Goal: Transaction & Acquisition: Purchase product/service

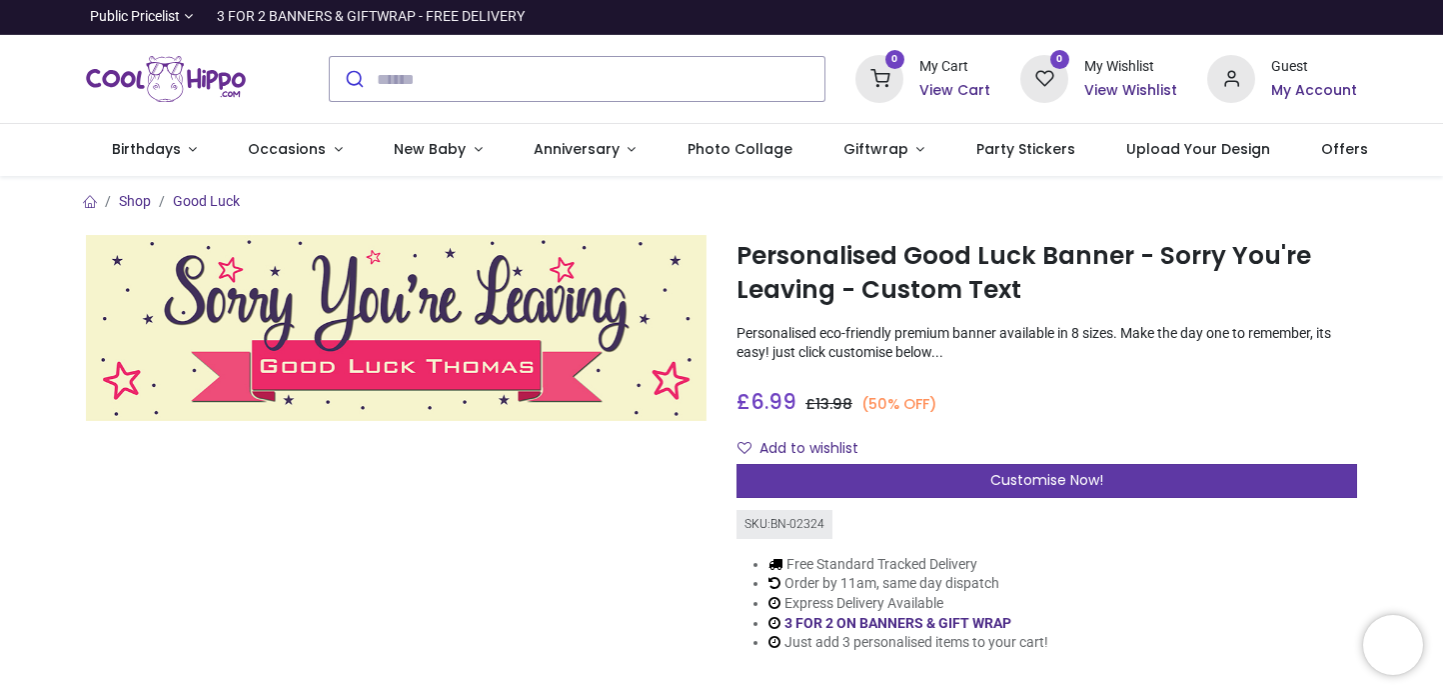
click at [1055, 476] on span "Customise Now!" at bounding box center [1047, 480] width 113 height 20
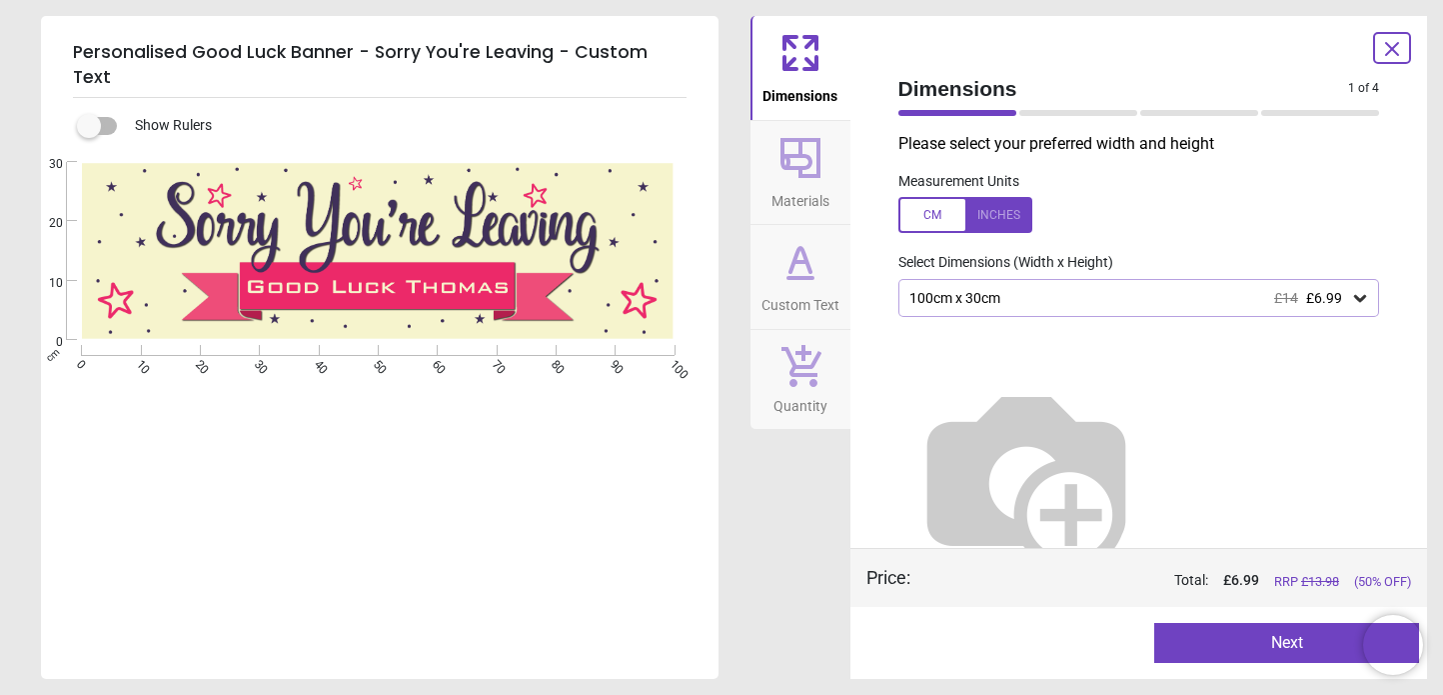
click at [803, 262] on icon at bounding box center [801, 262] width 12 height 0
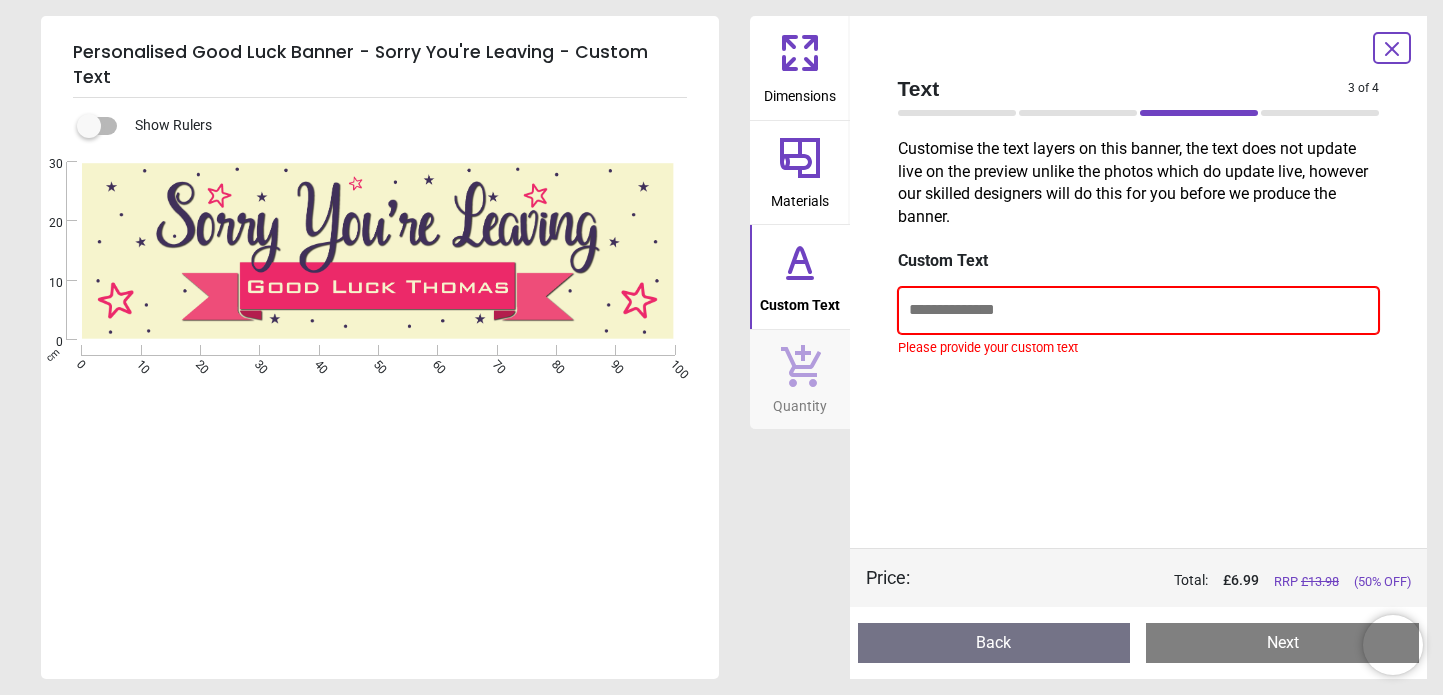
click at [1010, 307] on input "text" at bounding box center [1140, 310] width 482 height 46
click at [940, 310] on input "text" at bounding box center [1140, 310] width 482 height 46
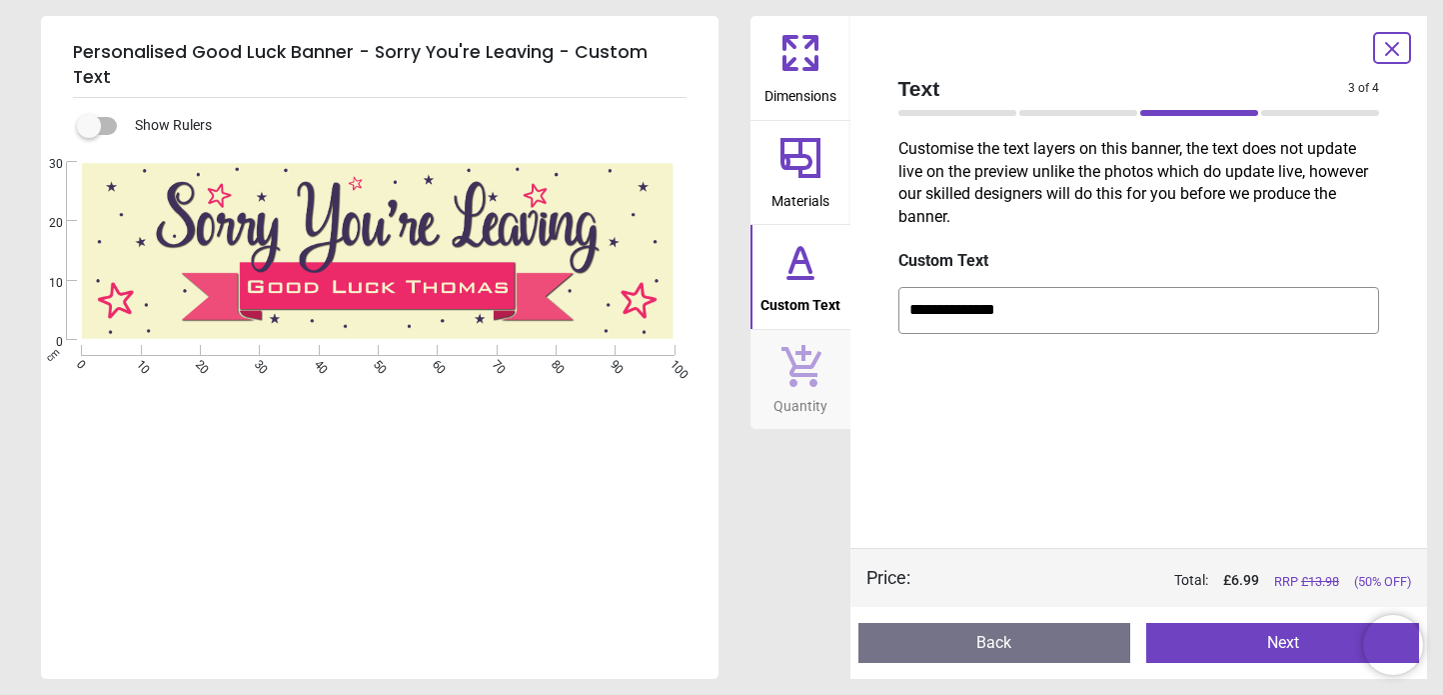
drag, startPoint x: 975, startPoint y: 313, endPoint x: 904, endPoint y: 312, distance: 71.0
click at [904, 312] on input "**********" at bounding box center [1140, 310] width 482 height 46
type input "**********"
click at [1235, 631] on button "Next" at bounding box center [1282, 643] width 273 height 40
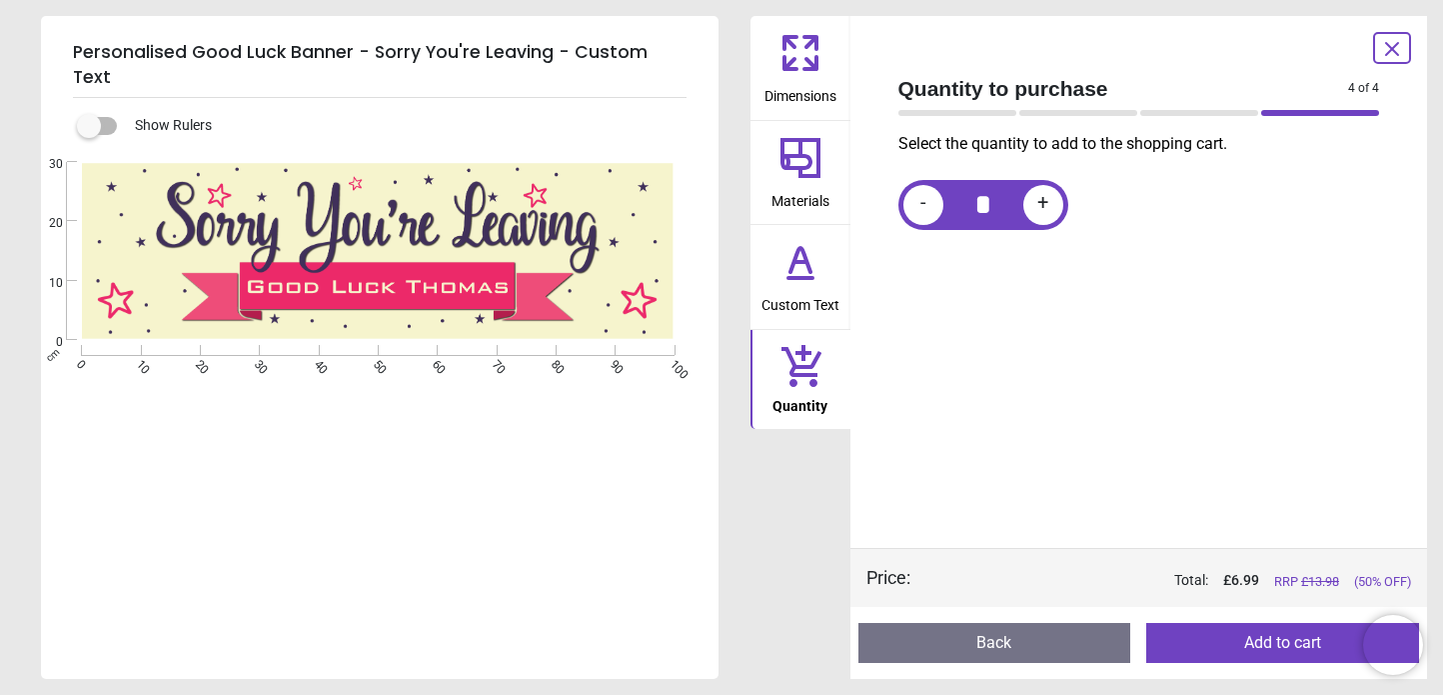
click at [1239, 637] on button "Add to cart" at bounding box center [1282, 643] width 273 height 40
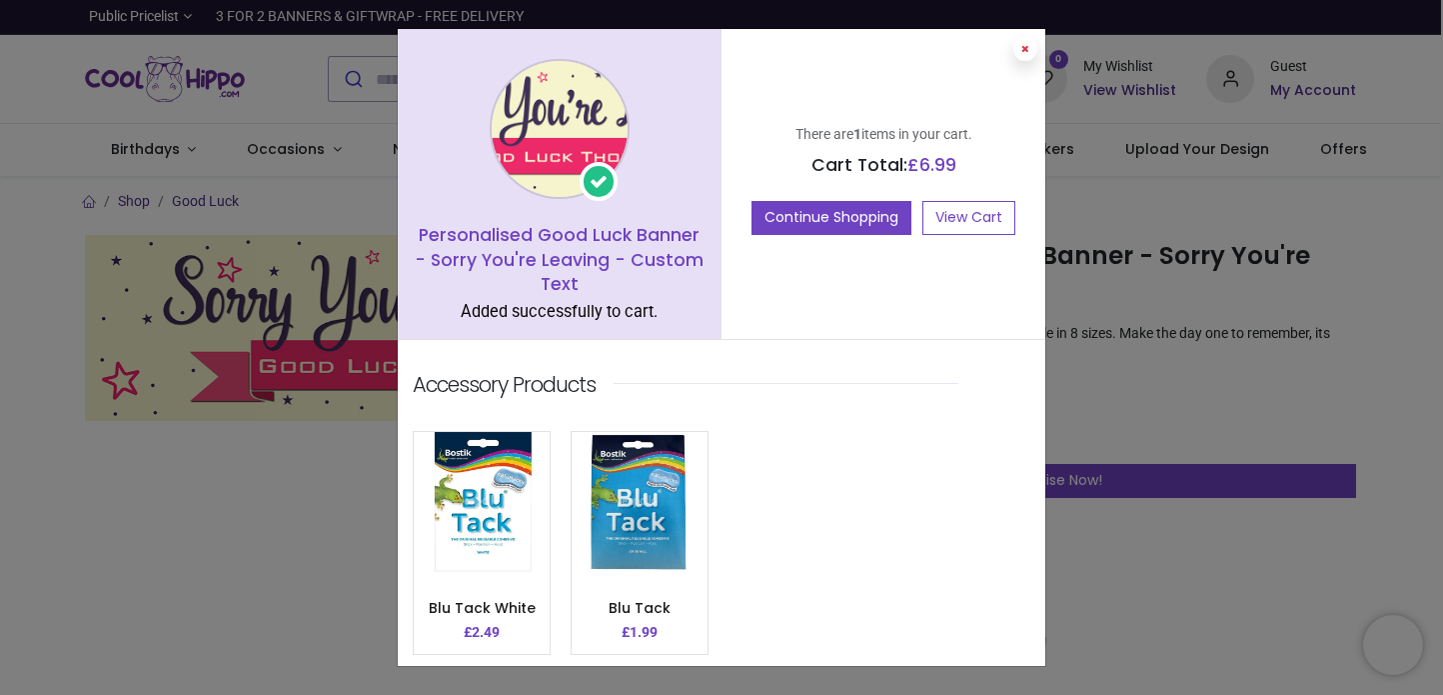
click at [1022, 47] on icon at bounding box center [1026, 49] width 8 height 10
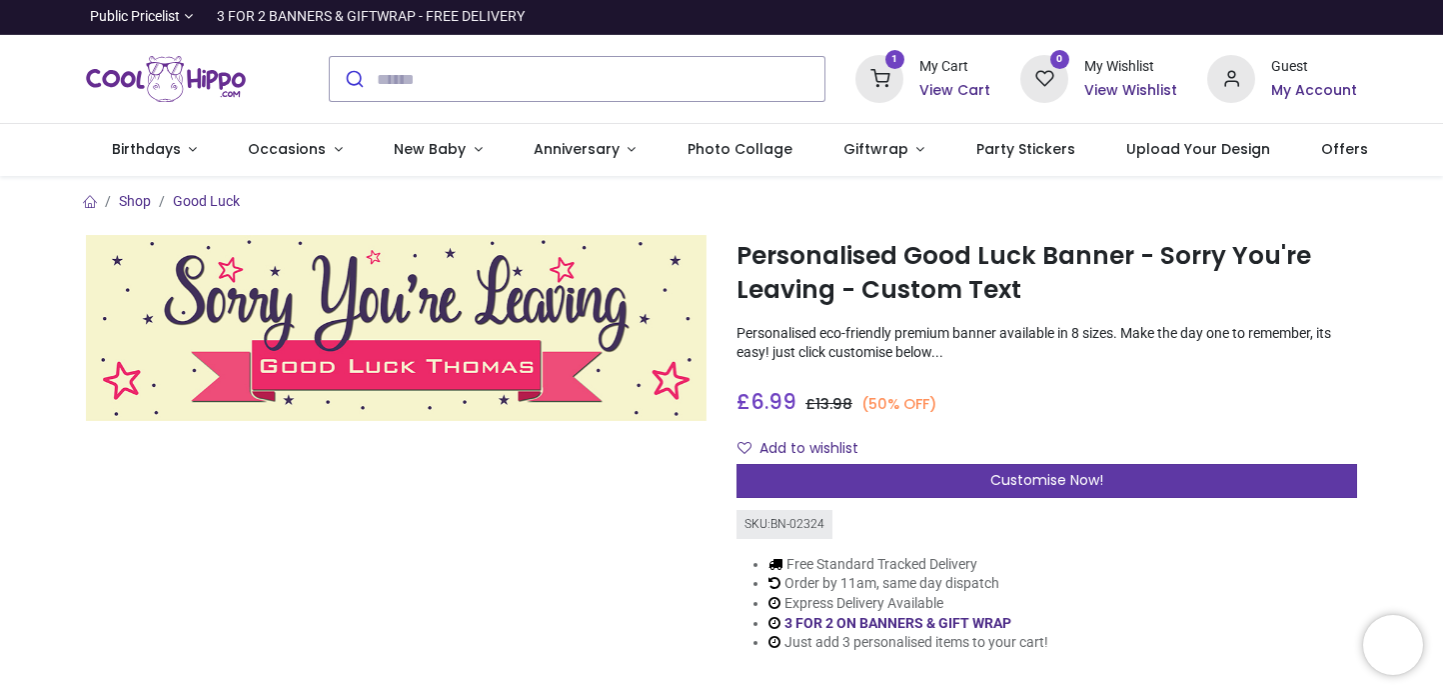
click at [1049, 480] on span "Customise Now!" at bounding box center [1047, 480] width 113 height 20
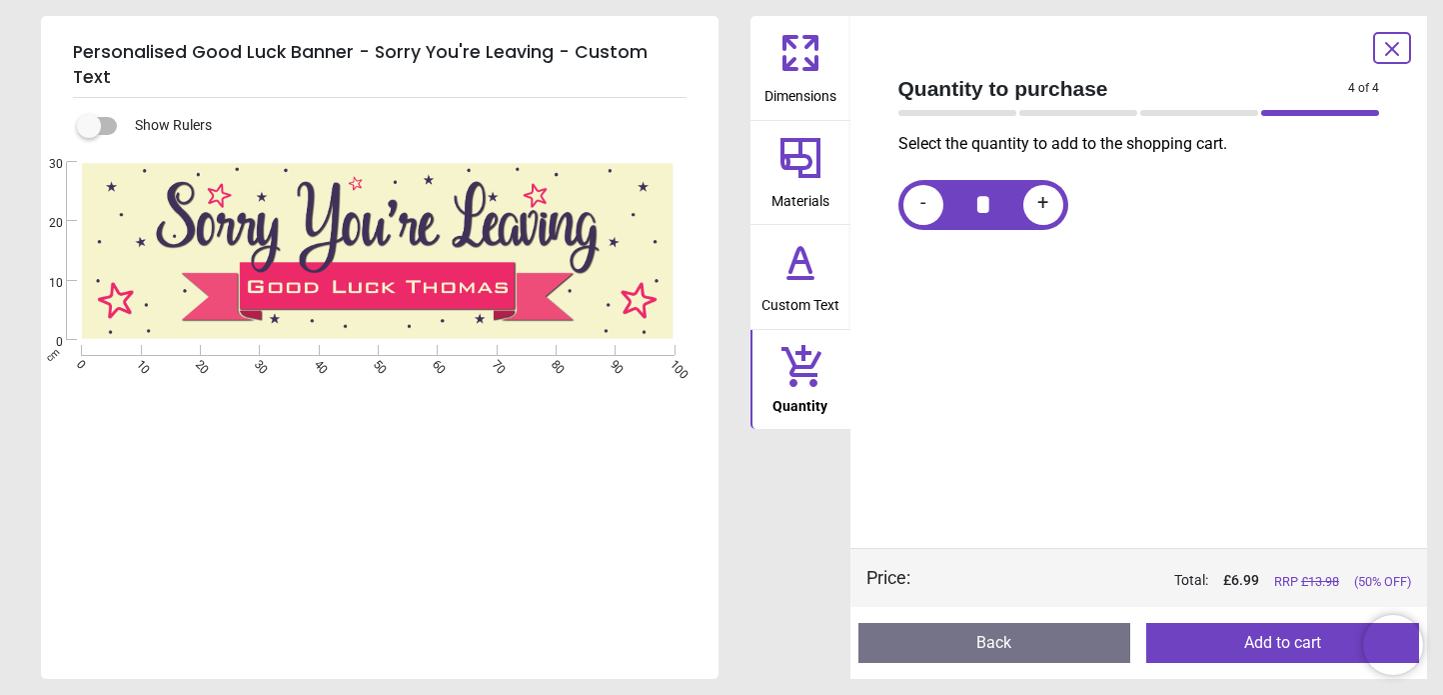
click at [792, 261] on icon at bounding box center [801, 262] width 48 height 48
